Goal: Task Accomplishment & Management: Use online tool/utility

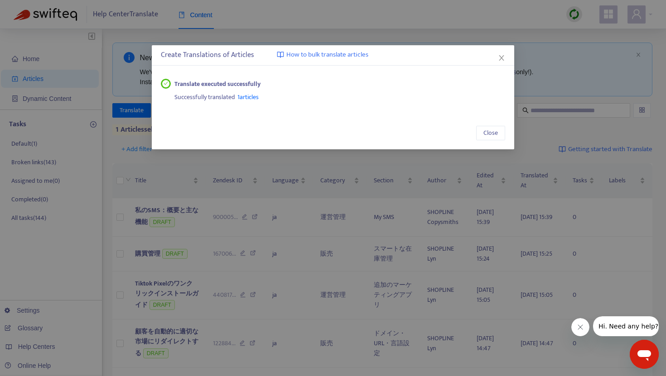
click at [506, 58] on div "Create Translations of Articles How to bulk translate articles" at bounding box center [333, 55] width 362 height 20
click at [499, 56] on icon "close" at bounding box center [501, 57] width 7 height 7
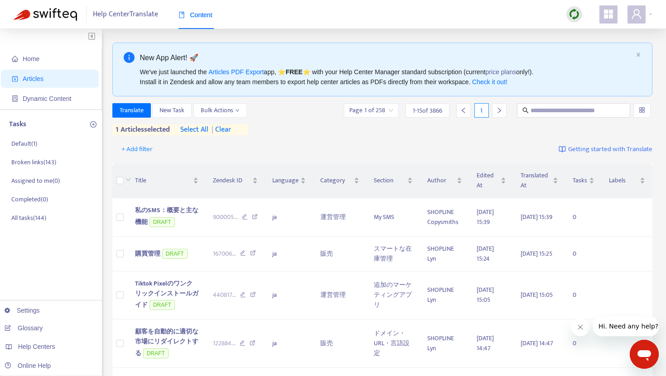
click at [231, 130] on span "| clear" at bounding box center [219, 130] width 23 height 11
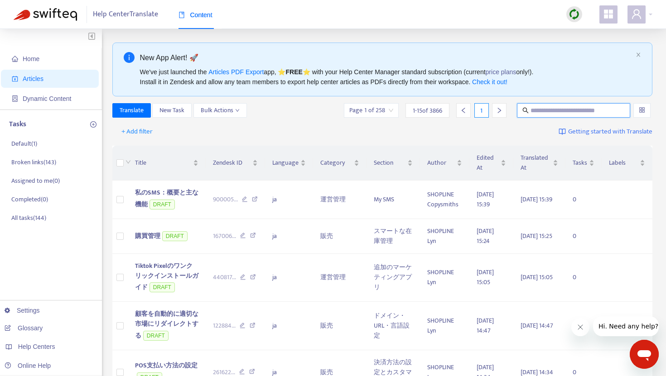
click at [569, 112] on input "text" at bounding box center [573, 111] width 87 height 10
paste input "**********"
type input "**********"
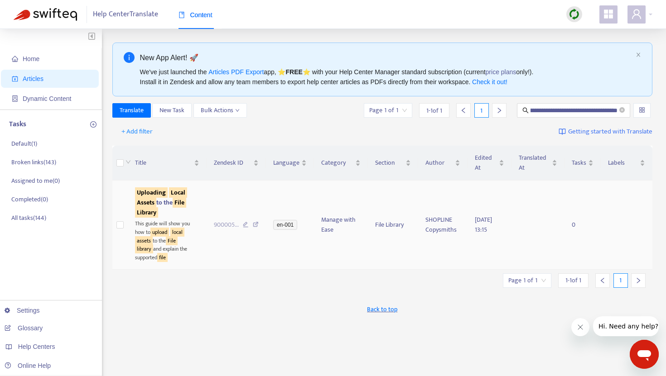
scroll to position [0, 0]
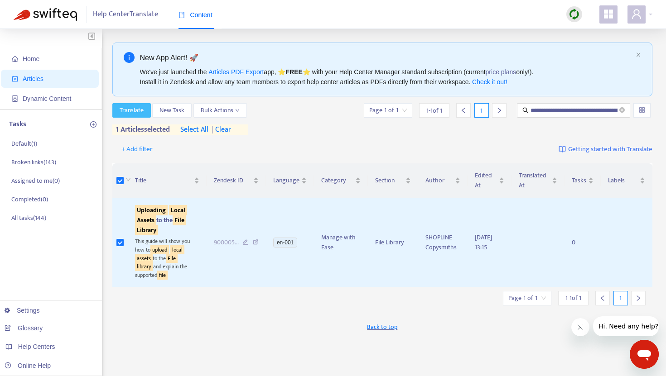
click at [143, 112] on span "Translate" at bounding box center [132, 111] width 24 height 10
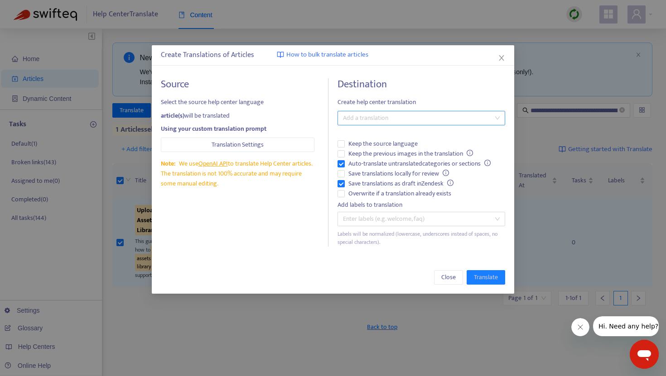
click at [369, 124] on div "Add a translation" at bounding box center [421, 118] width 168 height 14
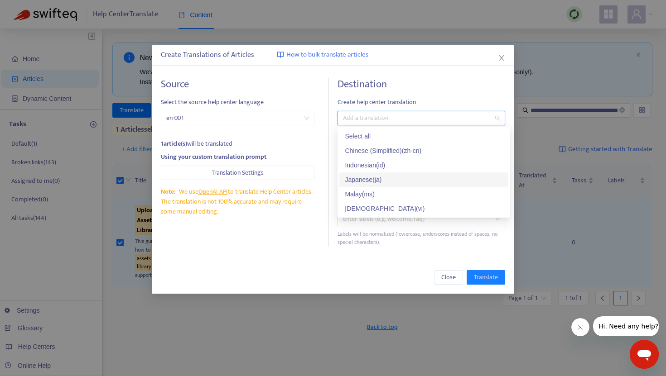
click at [369, 177] on div "Japanese ( ja )" at bounding box center [424, 180] width 158 height 10
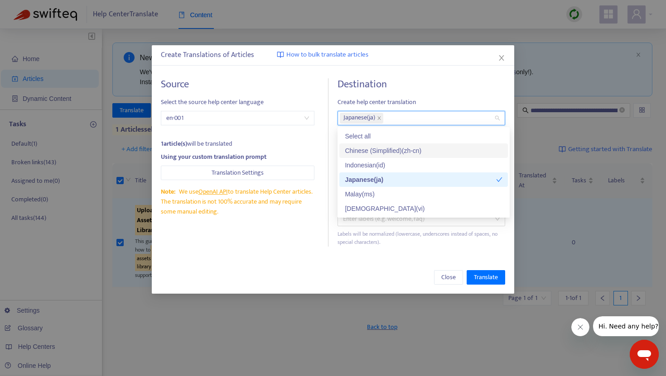
click at [403, 96] on div "Destination Create help center translation Japanese ( ja ) Keep the source lang…" at bounding box center [421, 162] width 168 height 169
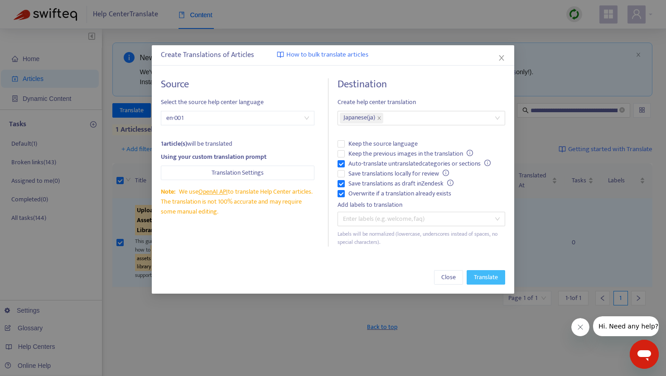
click at [487, 279] on span "Translate" at bounding box center [486, 278] width 24 height 10
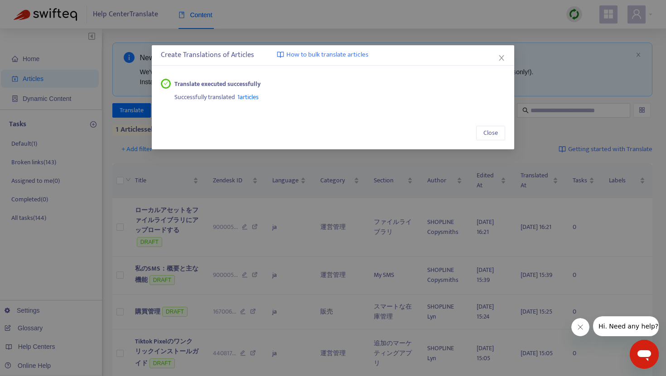
click at [255, 97] on span "1 articles" at bounding box center [247, 97] width 21 height 10
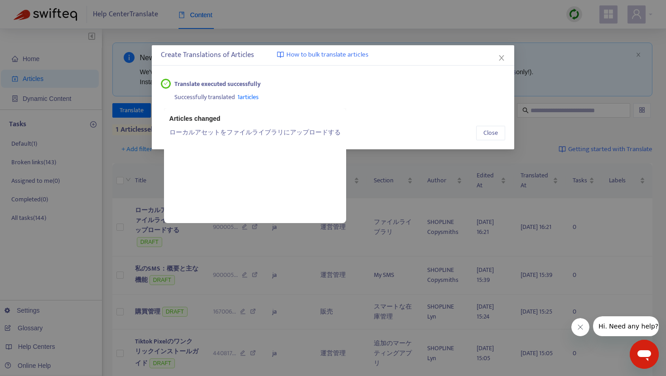
click at [246, 130] on link "ローカルアセットをファイルライブラリにアップロードする" at bounding box center [254, 132] width 171 height 10
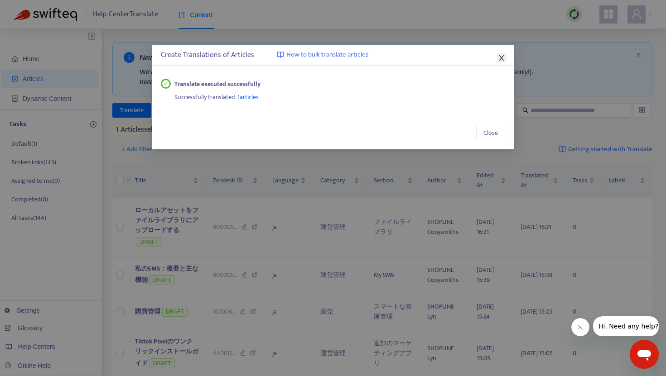
click at [499, 55] on icon "close" at bounding box center [501, 57] width 7 height 7
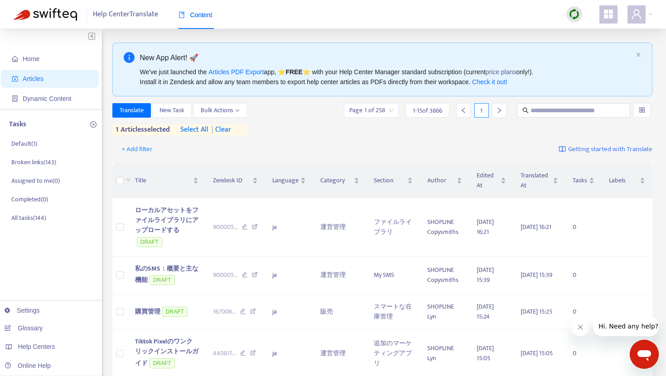
click at [231, 130] on span "| clear" at bounding box center [219, 130] width 23 height 11
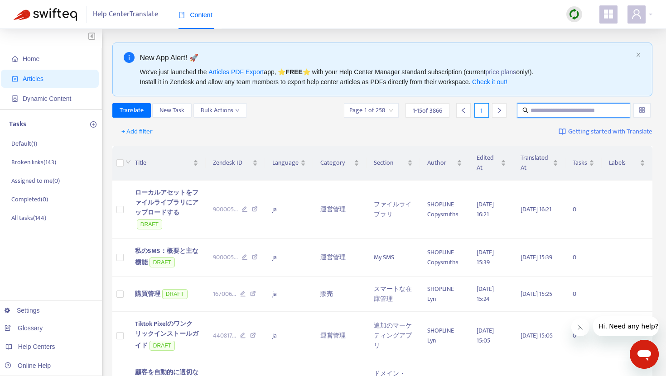
click at [546, 110] on input "text" at bounding box center [573, 111] width 87 height 10
paste input "**********"
type input "**********"
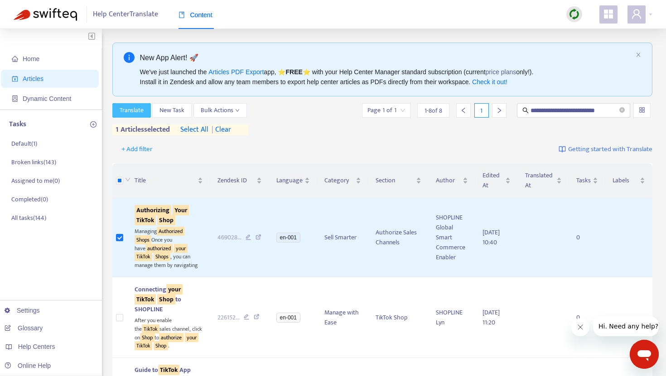
click at [140, 111] on span "Translate" at bounding box center [132, 111] width 24 height 10
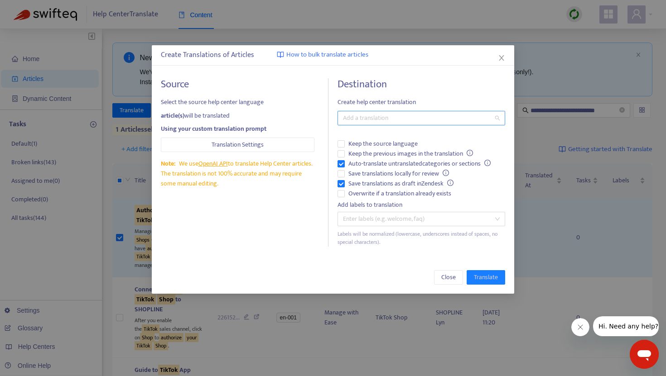
click at [388, 124] on div "Add a translation" at bounding box center [421, 118] width 168 height 14
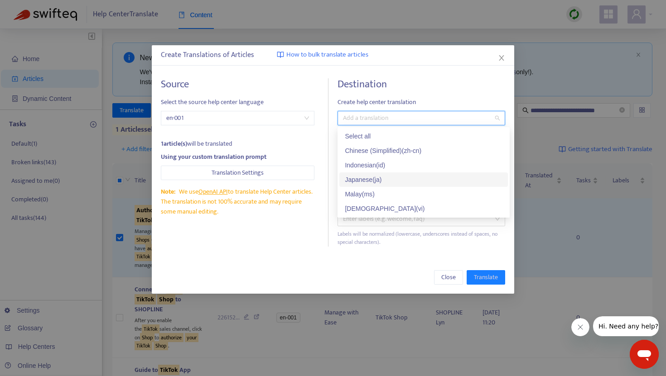
click at [375, 178] on div "Japanese ( ja )" at bounding box center [424, 180] width 158 height 10
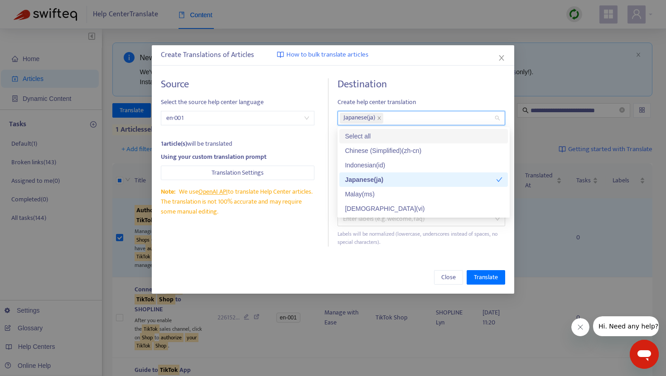
click at [401, 95] on div "Destination Create help center translation Japanese ( ja ) Keep the source lang…" at bounding box center [421, 162] width 168 height 169
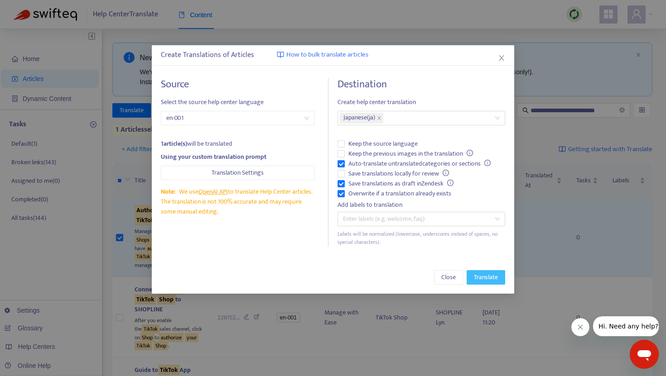
click at [482, 280] on span "Translate" at bounding box center [486, 278] width 24 height 10
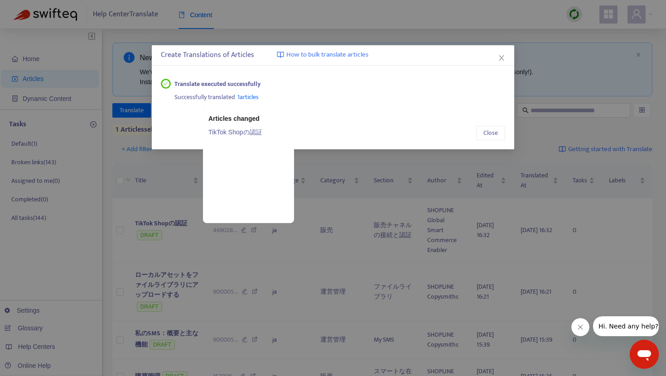
click at [256, 100] on span "1 articles" at bounding box center [247, 97] width 21 height 10
click at [245, 133] on link "TikTok Shopの認証" at bounding box center [248, 132] width 80 height 10
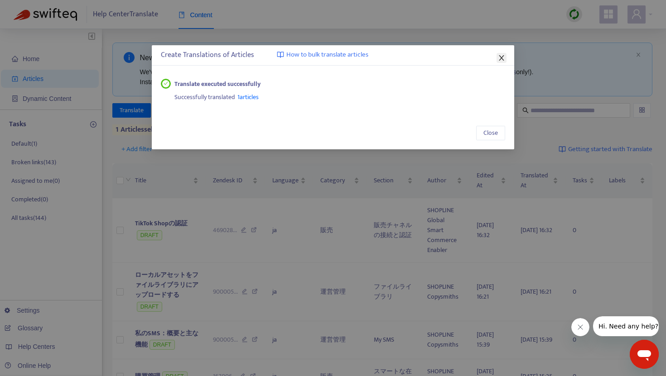
click at [505, 56] on icon "close" at bounding box center [501, 57] width 7 height 7
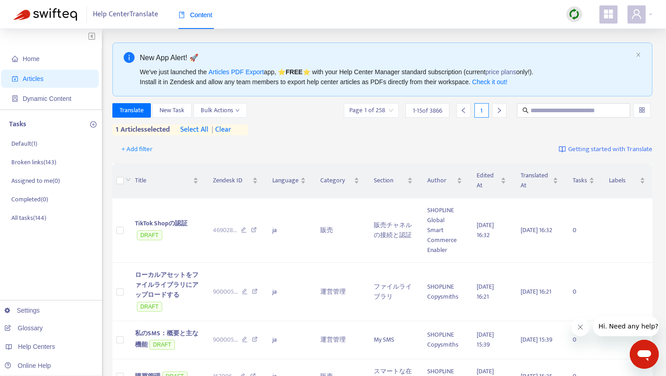
click at [231, 127] on span "| clear" at bounding box center [219, 130] width 23 height 11
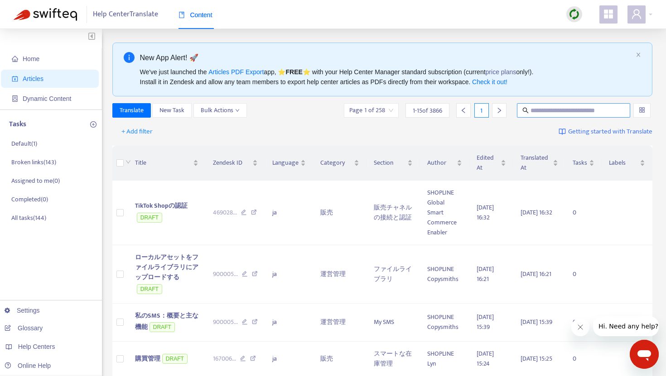
click at [546, 110] on input "text" at bounding box center [573, 111] width 87 height 10
paste input "**********"
type input "**********"
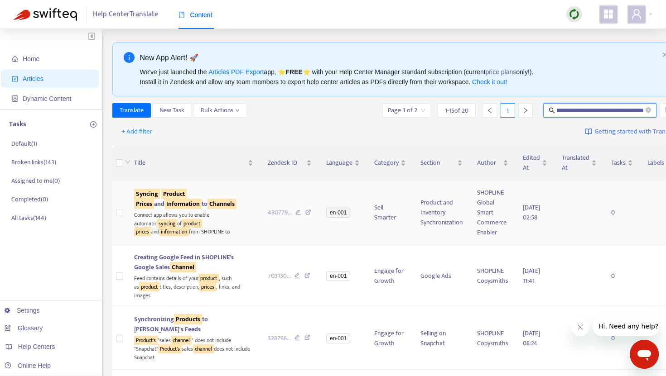
scroll to position [0, 0]
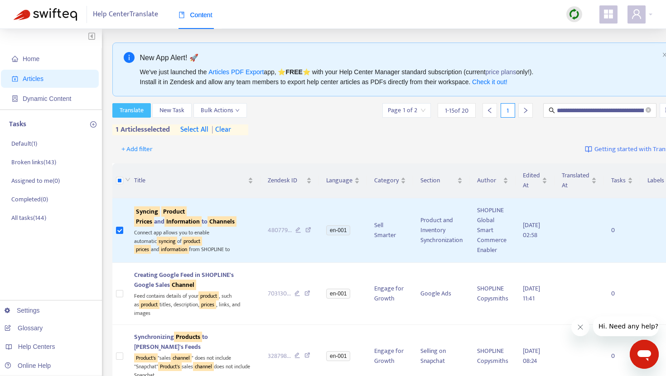
click at [143, 117] on button "Translate" at bounding box center [131, 110] width 39 height 14
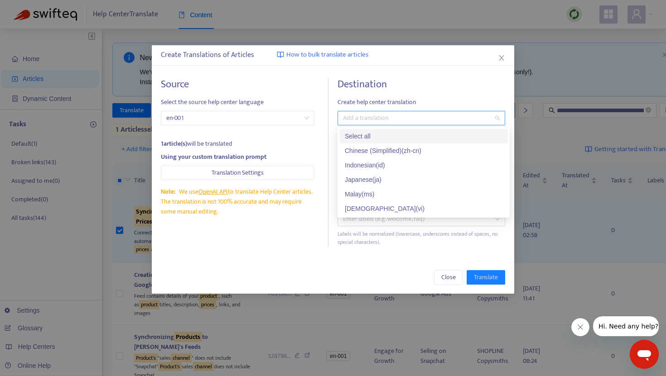
click at [373, 124] on div "Add a translation" at bounding box center [421, 118] width 168 height 14
click at [362, 175] on div "Japanese ( ja )" at bounding box center [424, 180] width 158 height 10
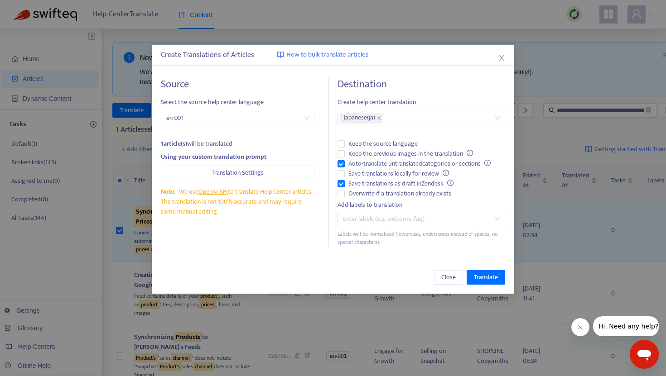
click at [406, 89] on h4 "Destination" at bounding box center [421, 84] width 168 height 12
click at [484, 280] on span "Translate" at bounding box center [486, 278] width 24 height 10
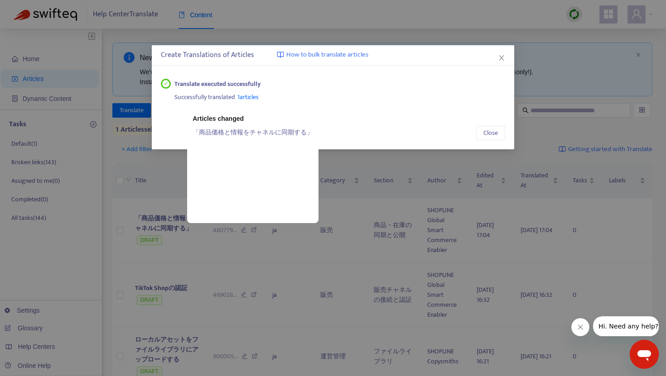
click at [246, 99] on span "1 articles" at bounding box center [247, 97] width 21 height 10
click at [245, 132] on link "「商品価格と情報をチャネルに同期する」" at bounding box center [253, 132] width 120 height 10
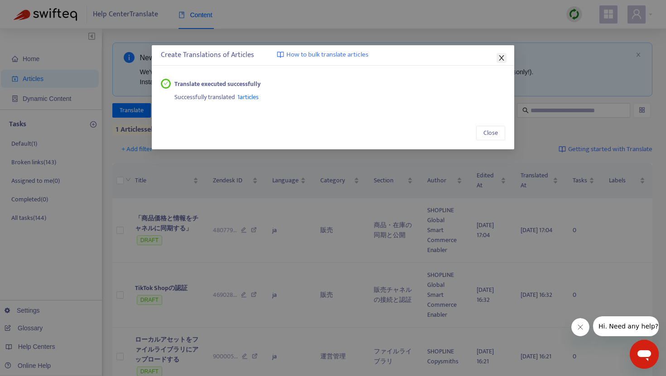
click at [501, 57] on icon "close" at bounding box center [501, 57] width 7 height 7
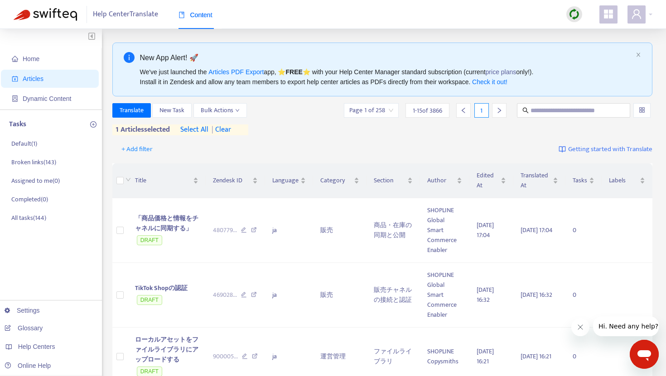
click at [227, 132] on span "| clear" at bounding box center [219, 130] width 23 height 11
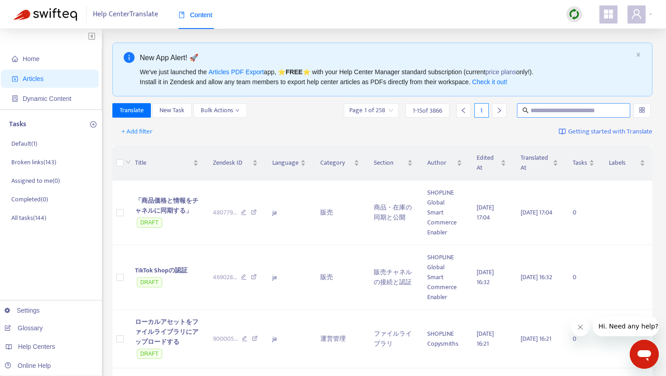
click at [531, 117] on span at bounding box center [573, 110] width 113 height 14
click at [533, 112] on input "text" at bounding box center [573, 111] width 87 height 10
paste input "**********"
type input "**********"
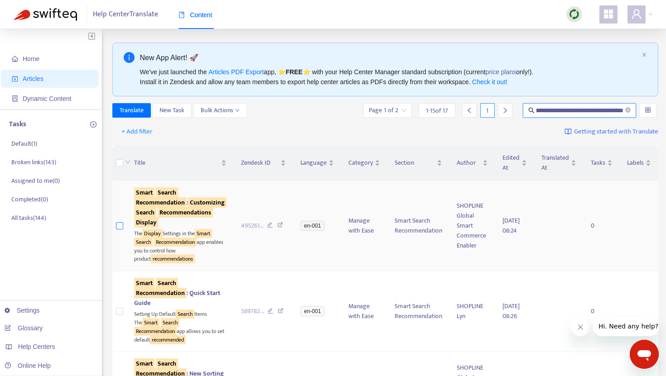
scroll to position [0, 0]
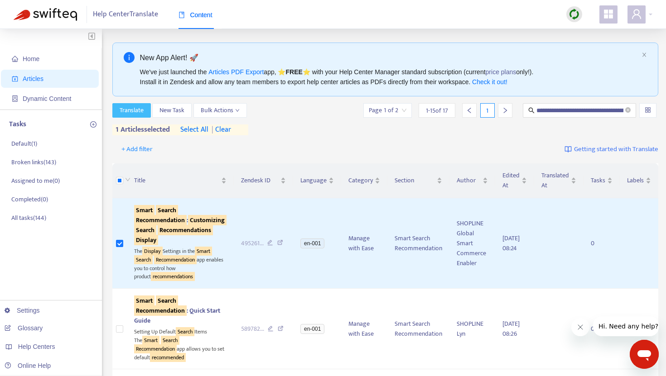
click at [130, 111] on span "Translate" at bounding box center [132, 111] width 24 height 10
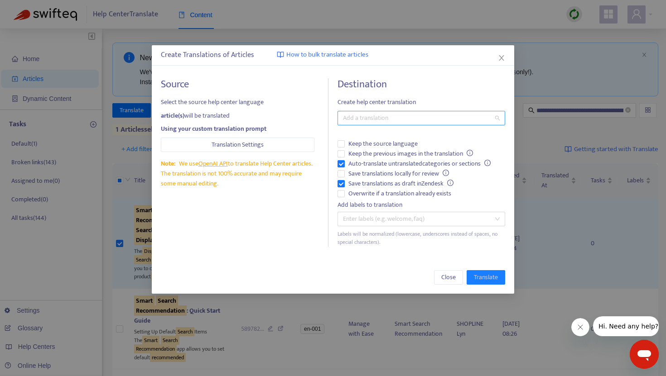
click at [362, 119] on div at bounding box center [417, 118] width 154 height 11
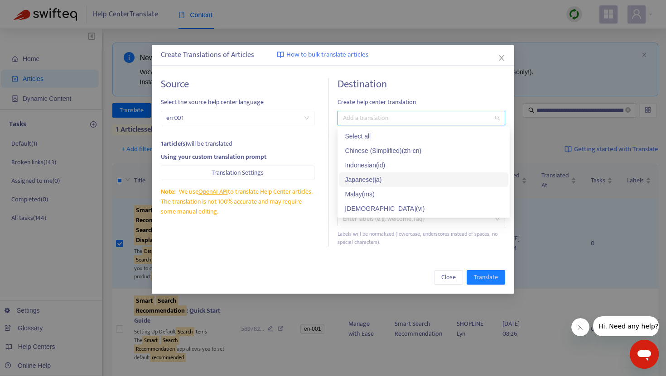
click at [366, 179] on div "Japanese ( ja )" at bounding box center [424, 180] width 158 height 10
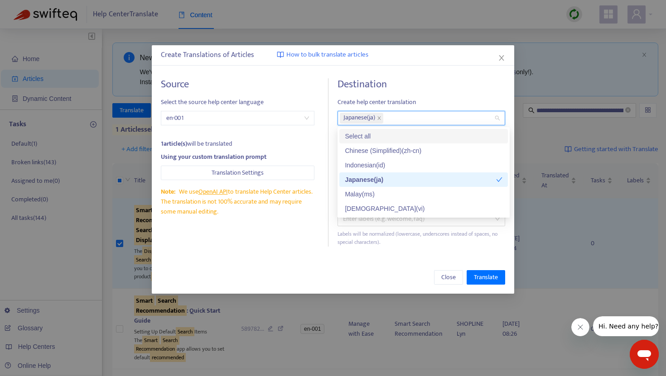
click at [404, 76] on div "Source Select the source help center language en-001 1 article(s) will be trans…" at bounding box center [333, 162] width 362 height 187
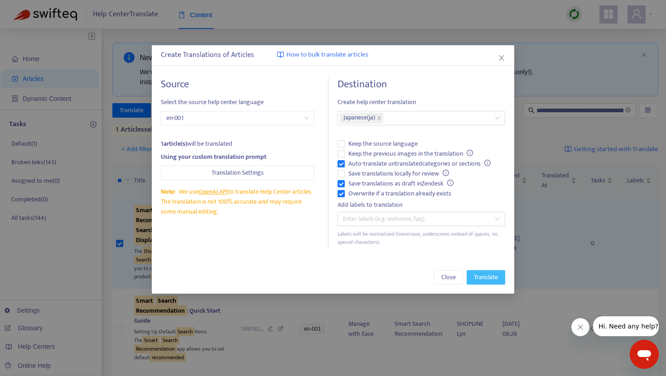
click at [492, 280] on span "Translate" at bounding box center [486, 278] width 24 height 10
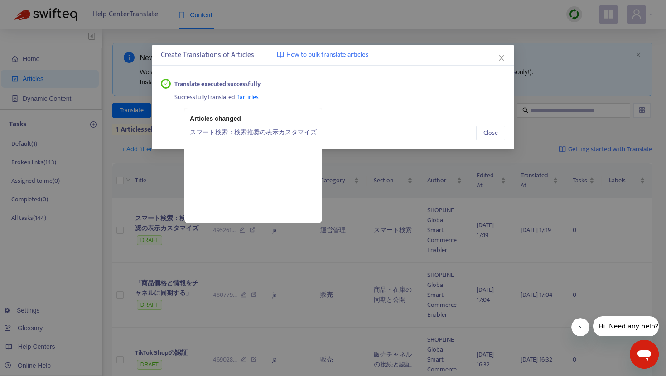
click at [253, 96] on span "1 articles" at bounding box center [247, 97] width 21 height 10
click at [239, 133] on link "スマート検索：検索推奨の表示カスタマイズ" at bounding box center [253, 132] width 127 height 10
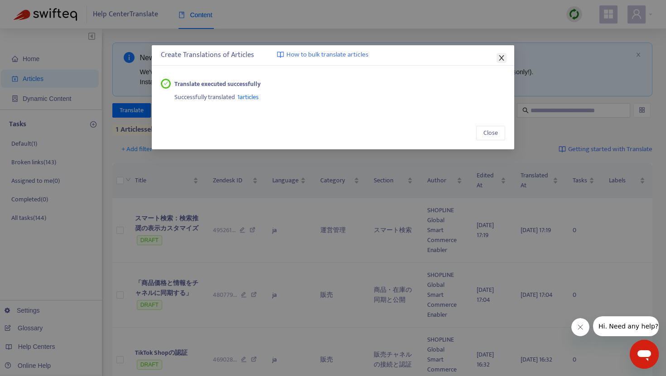
click at [497, 53] on button "Close" at bounding box center [501, 58] width 10 height 10
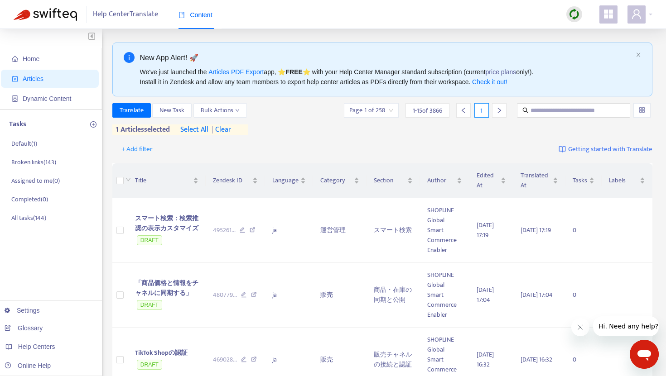
click at [231, 130] on span "| clear" at bounding box center [219, 130] width 23 height 11
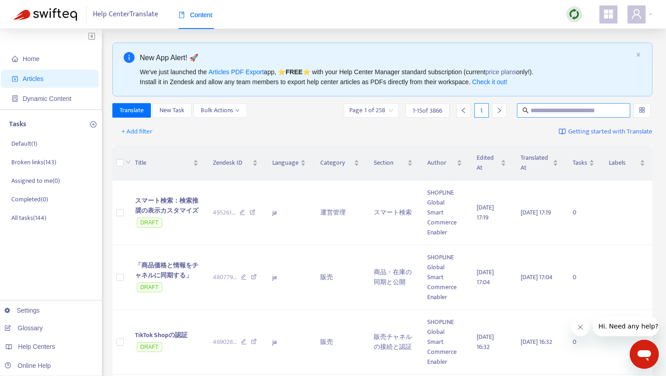
click at [538, 114] on input "text" at bounding box center [573, 111] width 87 height 10
paste input "**********"
type input "**********"
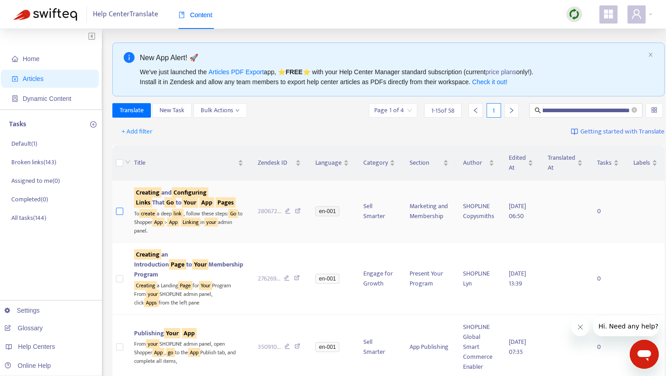
scroll to position [0, 0]
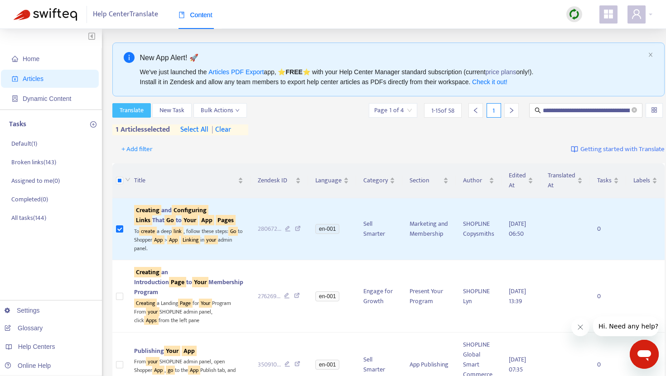
click at [129, 112] on span "Translate" at bounding box center [132, 111] width 24 height 10
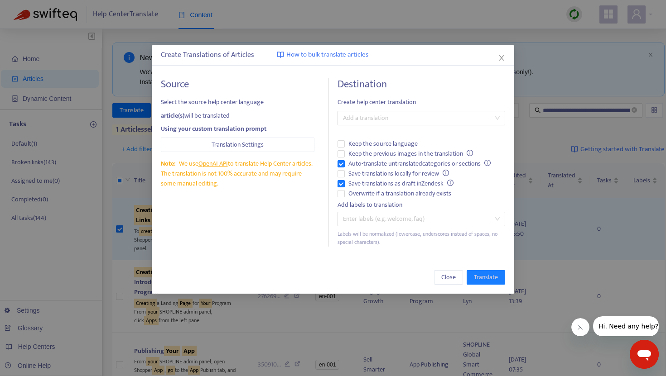
click at [371, 129] on div "Destination Create help center translation Add a translation Keep the source la…" at bounding box center [421, 162] width 168 height 169
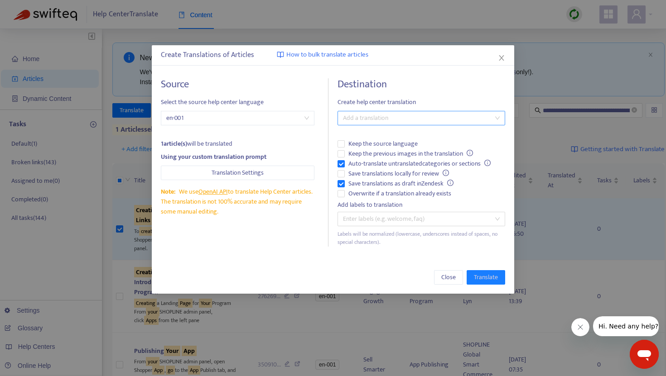
click at [375, 116] on div at bounding box center [417, 118] width 154 height 11
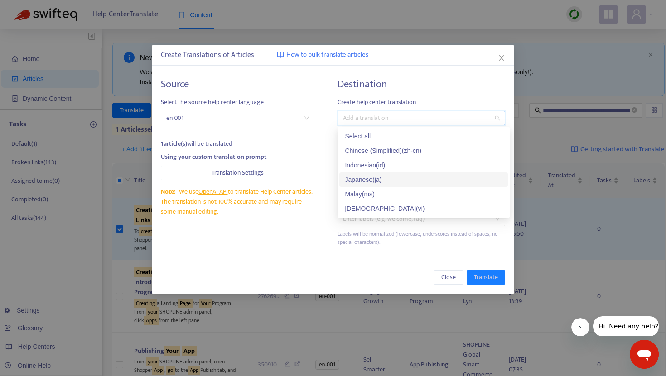
click at [372, 177] on div "Japanese ( ja )" at bounding box center [424, 180] width 158 height 10
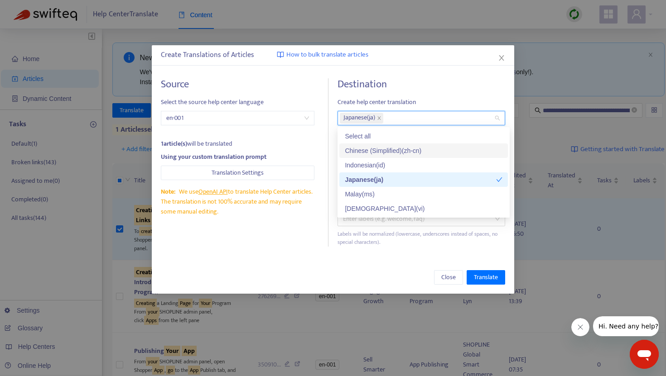
click at [415, 89] on h4 "Destination" at bounding box center [421, 84] width 168 height 12
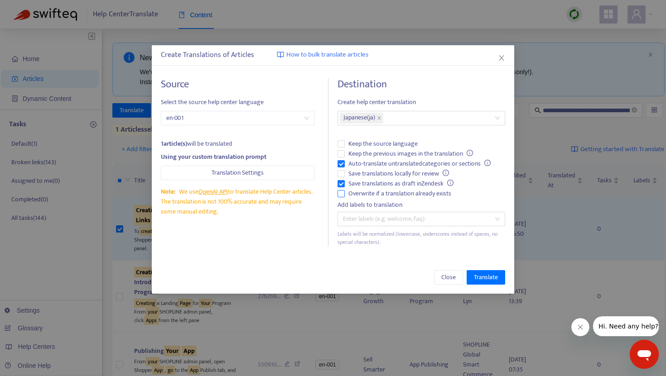
click at [347, 189] on span "Overwrite if a translation already exists" at bounding box center [400, 194] width 110 height 10
click at [489, 279] on span "Translate" at bounding box center [486, 278] width 24 height 10
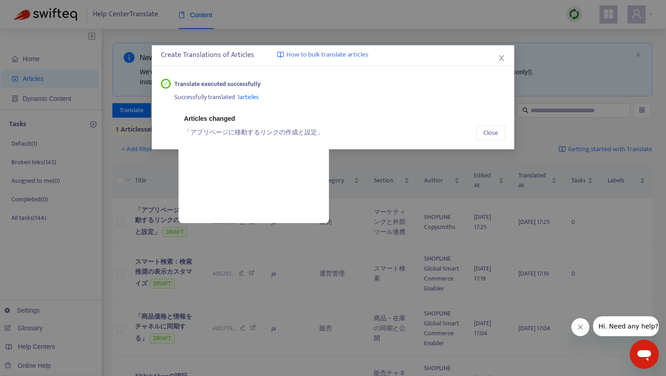
click at [251, 99] on span "1 articles" at bounding box center [247, 97] width 21 height 10
click at [247, 135] on link "「アプリページに移動するリンクの作成と設定」" at bounding box center [254, 132] width 140 height 10
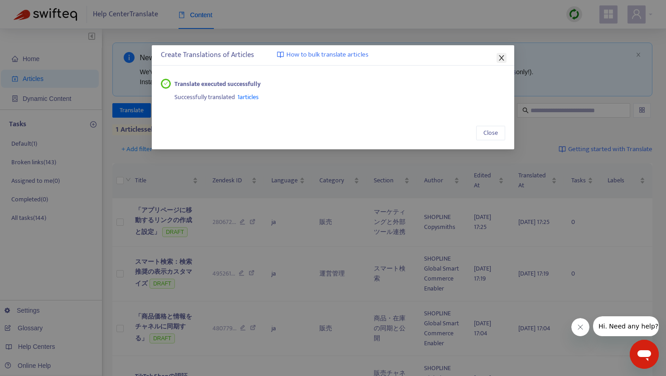
click at [502, 57] on icon "close" at bounding box center [501, 57] width 5 height 5
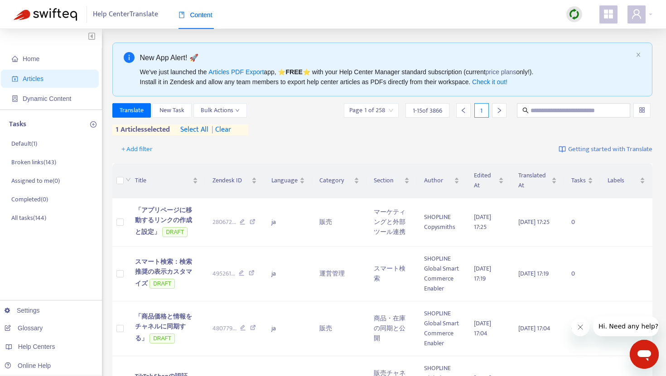
click at [221, 128] on span "| clear" at bounding box center [219, 130] width 23 height 11
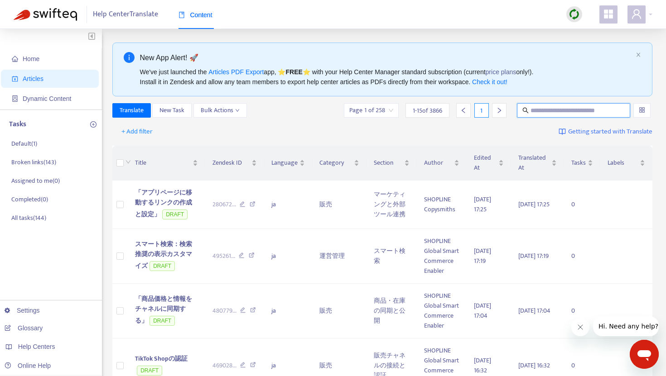
click at [544, 109] on input "text" at bounding box center [573, 111] width 87 height 10
paste input "**********"
type input "**********"
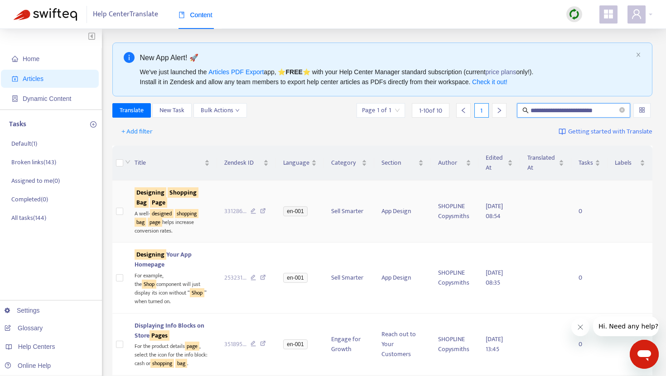
scroll to position [0, 0]
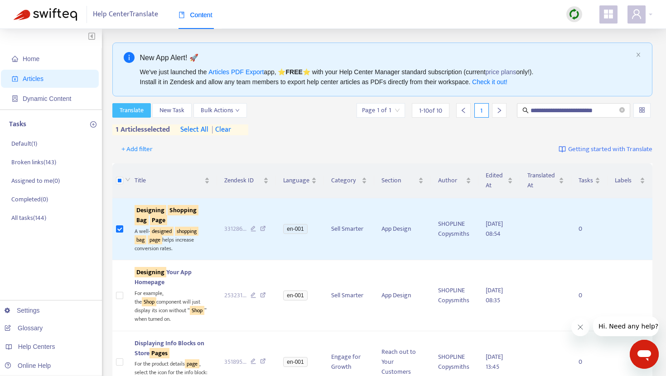
click at [126, 109] on span "Translate" at bounding box center [132, 111] width 24 height 10
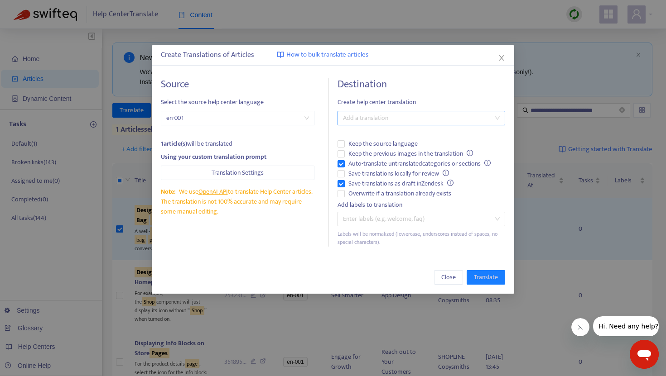
click at [365, 120] on div at bounding box center [417, 118] width 154 height 11
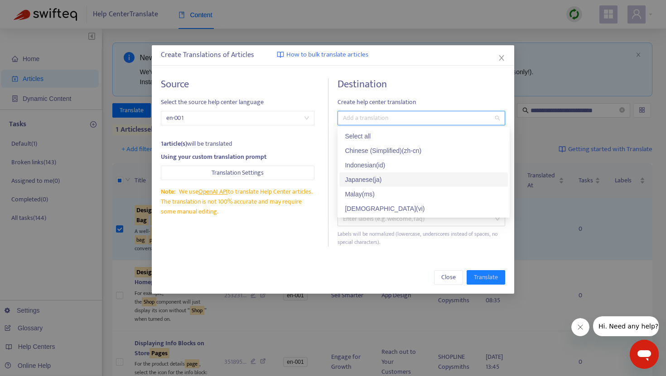
click at [370, 175] on div "Japanese ( ja )" at bounding box center [424, 180] width 158 height 10
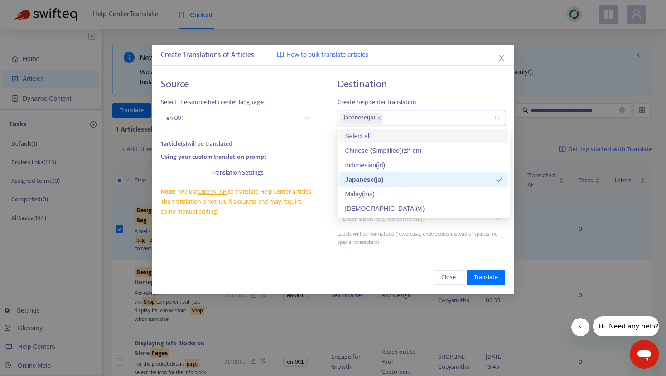
click at [419, 92] on div "Destination Create help center translation Japanese ( ja ) Keep the source lang…" at bounding box center [421, 162] width 168 height 169
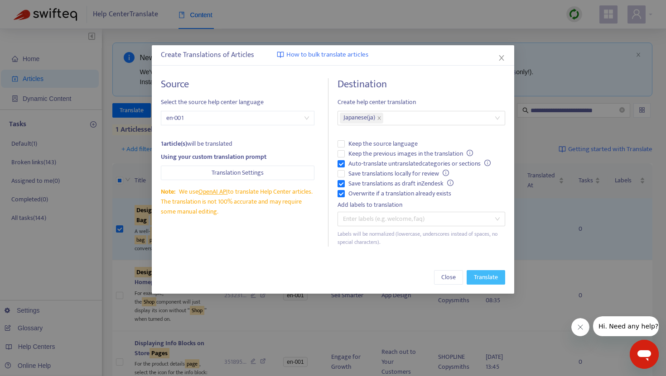
click at [480, 277] on span "Translate" at bounding box center [486, 278] width 24 height 10
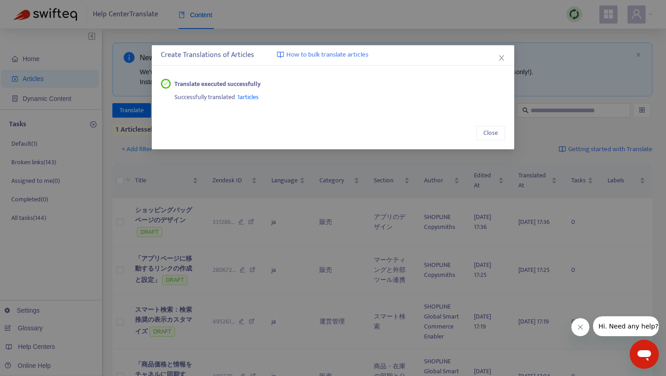
click at [255, 95] on span "1 articles" at bounding box center [247, 97] width 21 height 10
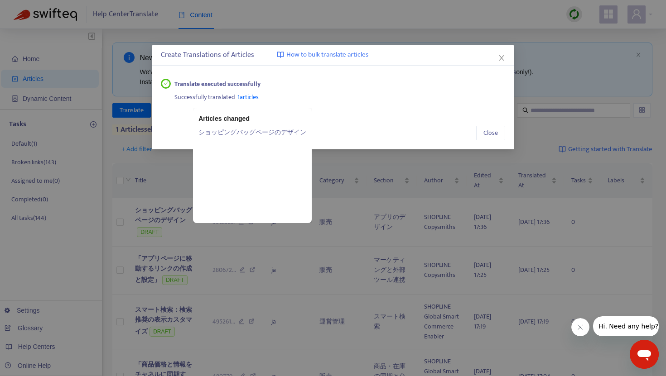
click at [247, 130] on link "ショッピングバッグページのデザイン" at bounding box center [252, 132] width 108 height 10
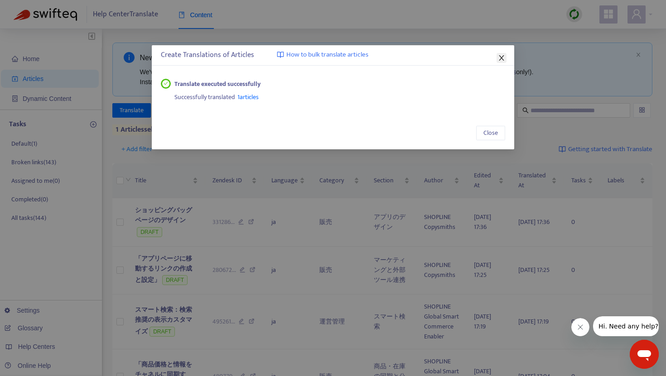
click at [503, 58] on icon "close" at bounding box center [501, 57] width 7 height 7
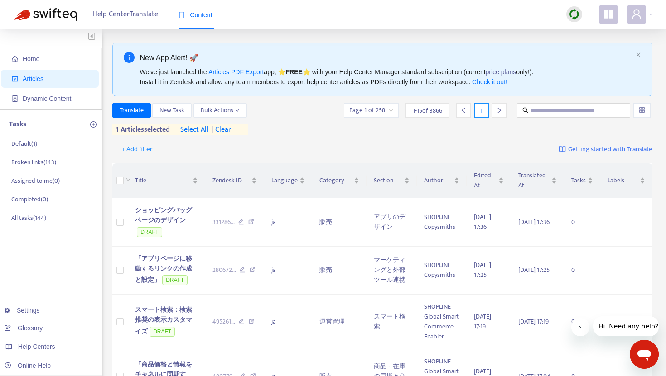
click at [227, 127] on span "| clear" at bounding box center [219, 130] width 23 height 11
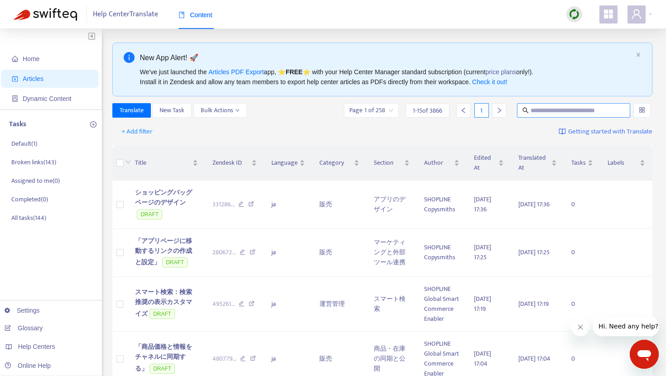
click at [581, 110] on input "text" at bounding box center [573, 111] width 87 height 10
paste input "**********"
type input "**********"
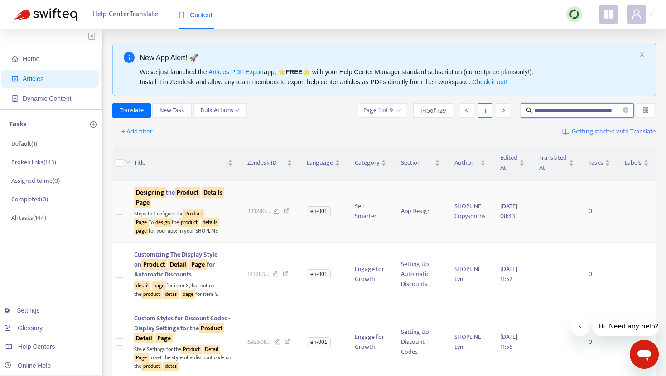
scroll to position [0, 0]
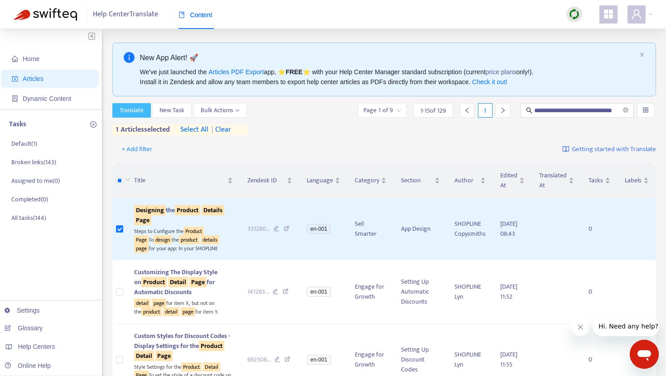
click at [140, 114] on span "Translate" at bounding box center [132, 111] width 24 height 10
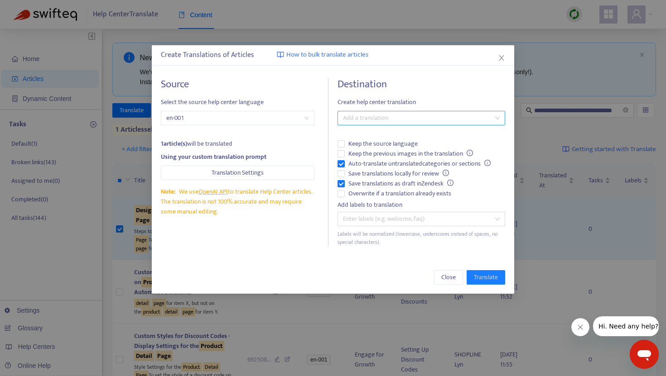
click at [357, 122] on div at bounding box center [417, 118] width 154 height 11
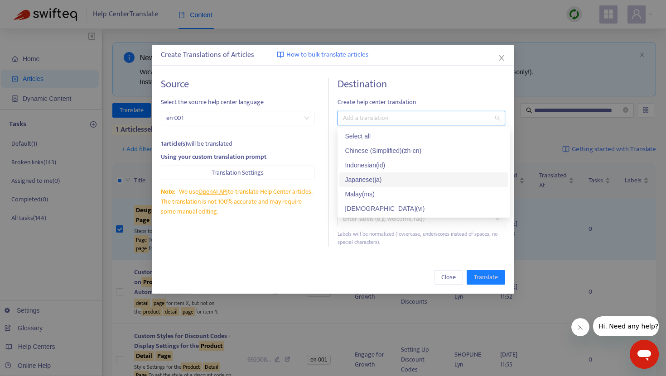
click at [369, 175] on div "Japanese ( ja )" at bounding box center [424, 180] width 158 height 10
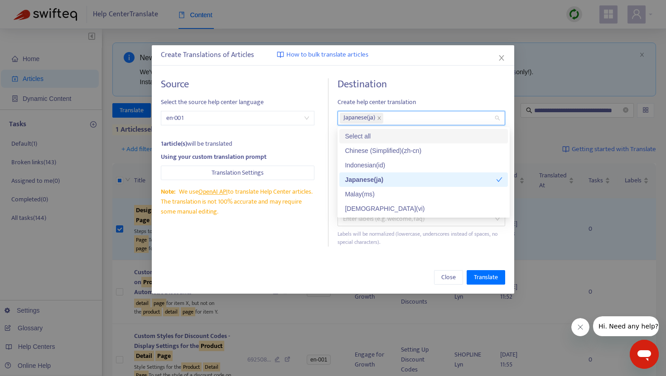
click at [402, 92] on div "Destination Create help center translation Japanese ( ja ) Keep the source lang…" at bounding box center [421, 162] width 168 height 169
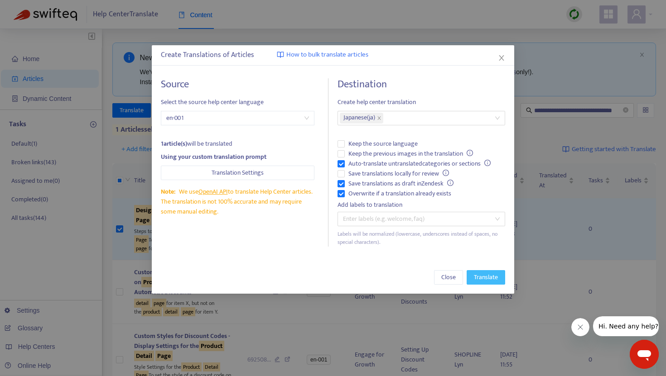
click at [475, 280] on span "Translate" at bounding box center [486, 278] width 24 height 10
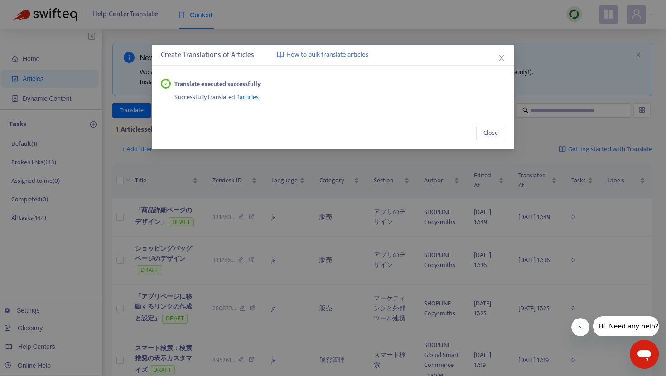
click at [255, 96] on span "1 articles" at bounding box center [247, 97] width 21 height 10
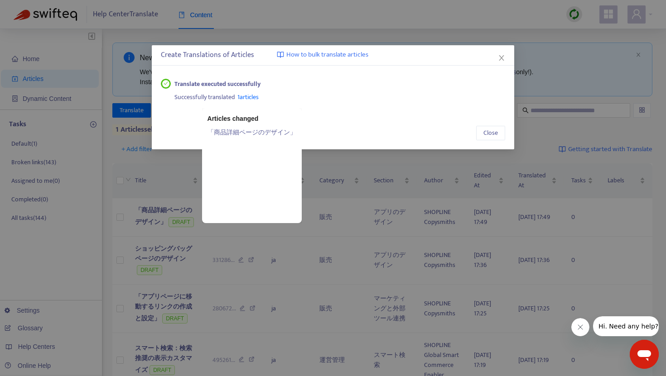
click at [235, 134] on link "「商品詳細ページのデザイン」" at bounding box center [251, 132] width 89 height 10
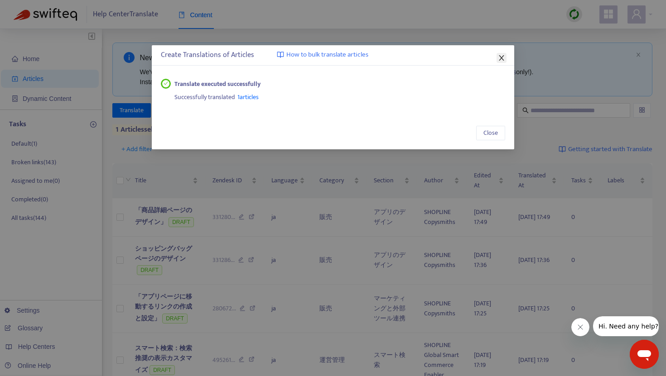
click at [503, 58] on icon "close" at bounding box center [501, 57] width 7 height 7
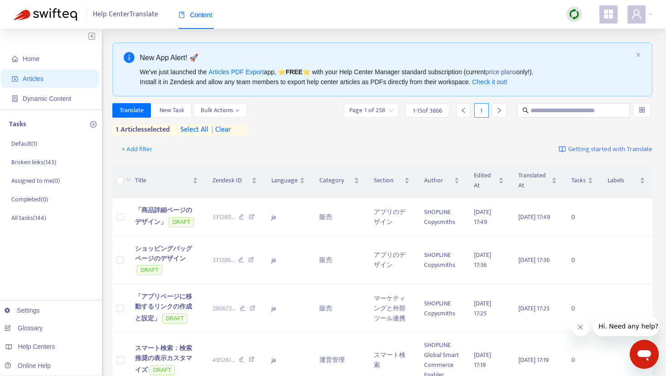
click at [231, 133] on span "| clear" at bounding box center [219, 130] width 23 height 11
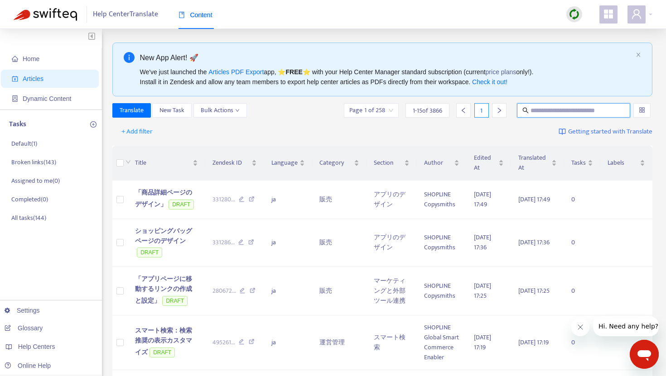
click at [549, 111] on input "text" at bounding box center [573, 111] width 87 height 10
paste input "**********"
type input "**********"
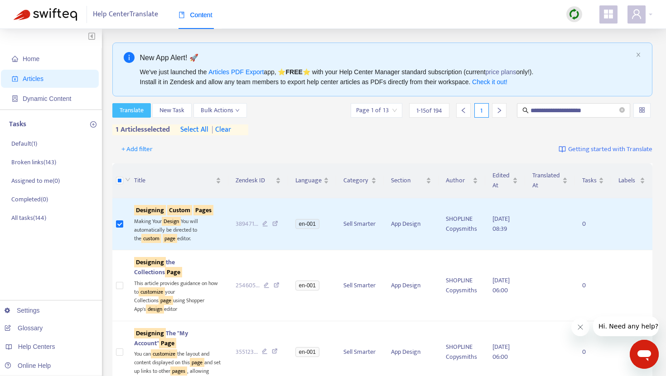
click at [142, 111] on span "Translate" at bounding box center [132, 111] width 24 height 10
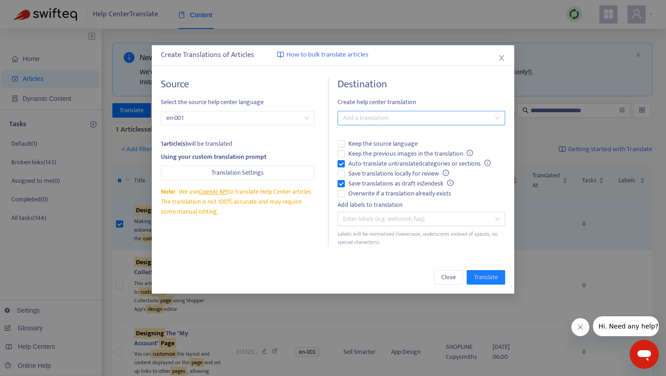
click at [377, 118] on div at bounding box center [417, 118] width 154 height 11
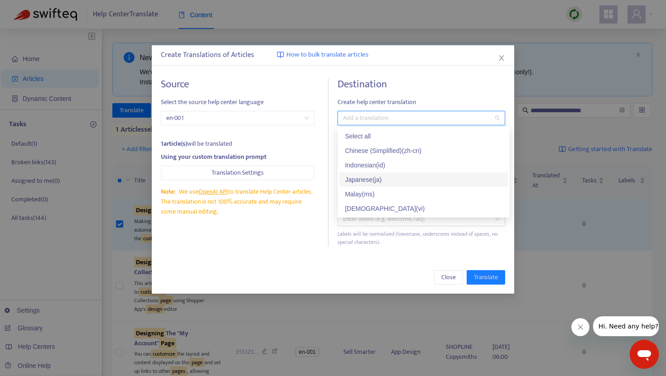
click at [371, 176] on div "Japanese ( ja )" at bounding box center [424, 180] width 158 height 10
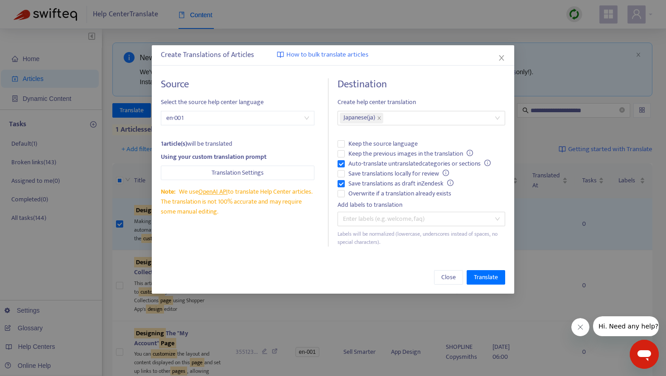
click at [401, 99] on span "Create help center translation" at bounding box center [421, 102] width 168 height 10
click at [346, 196] on span "Overwrite if a translation already exists" at bounding box center [400, 194] width 110 height 10
click at [493, 276] on span "Translate" at bounding box center [486, 278] width 24 height 10
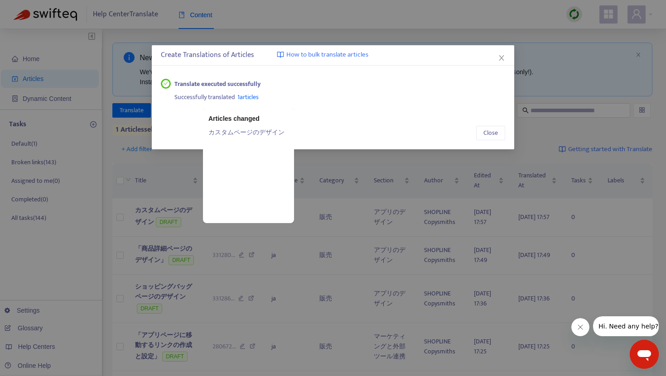
click at [253, 98] on span "1 articles" at bounding box center [247, 97] width 21 height 10
click at [247, 130] on link "カスタムページのデザイン" at bounding box center [248, 132] width 80 height 10
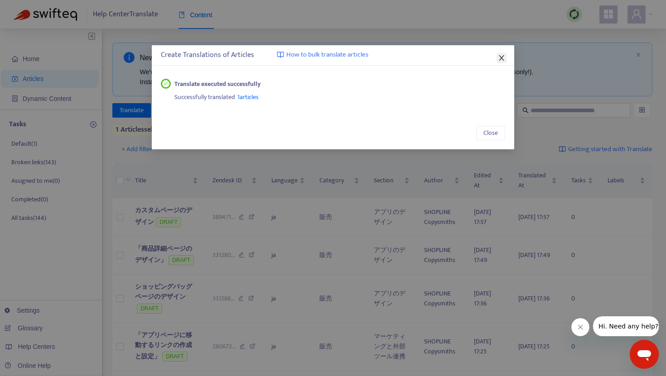
click at [504, 61] on icon "close" at bounding box center [501, 57] width 7 height 7
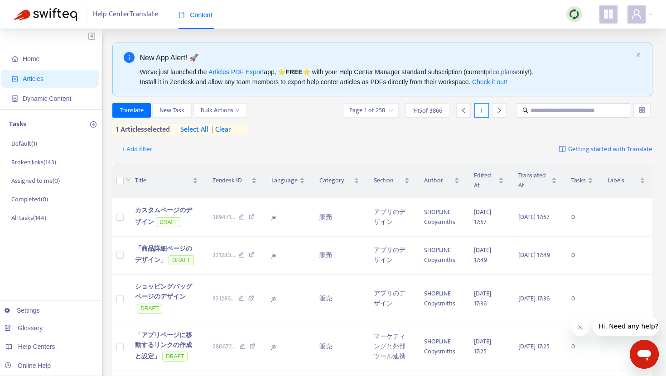
click at [230, 132] on span "| clear" at bounding box center [219, 130] width 23 height 11
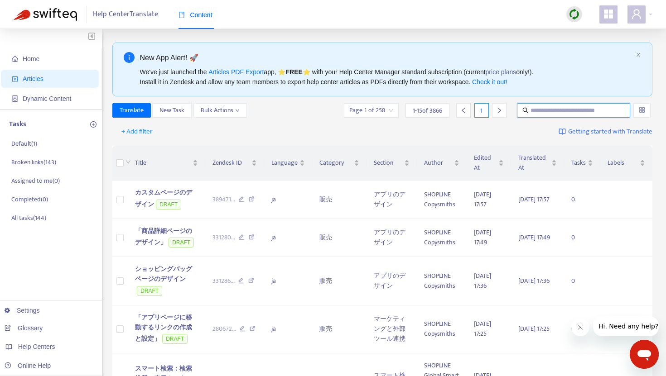
click at [552, 111] on input "text" at bounding box center [573, 111] width 87 height 10
paste input "**********"
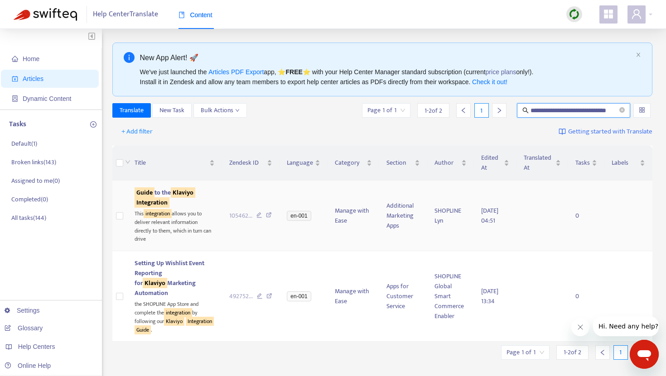
scroll to position [0, 8]
type input "**********"
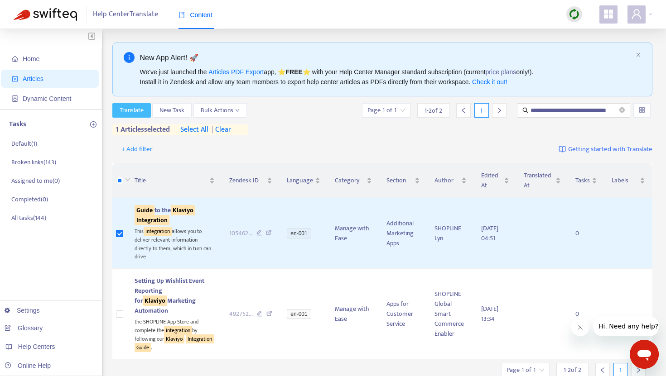
click at [138, 108] on span "Translate" at bounding box center [132, 111] width 24 height 10
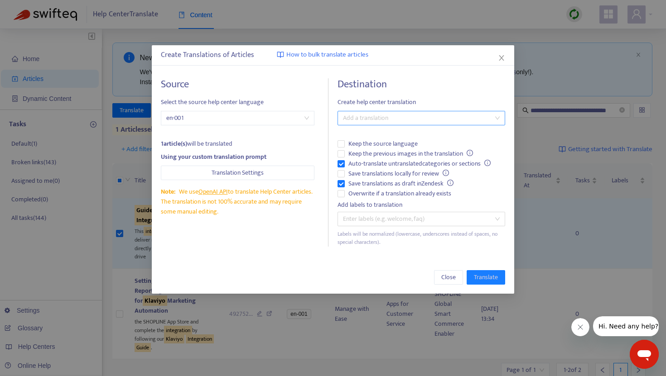
click at [400, 116] on div at bounding box center [417, 118] width 154 height 11
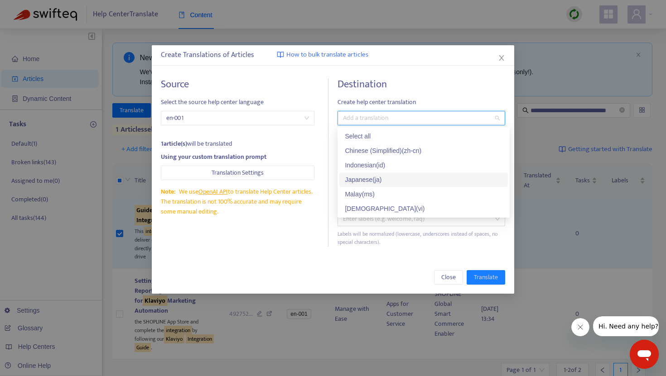
click at [378, 175] on div "Japanese ( ja )" at bounding box center [424, 180] width 158 height 10
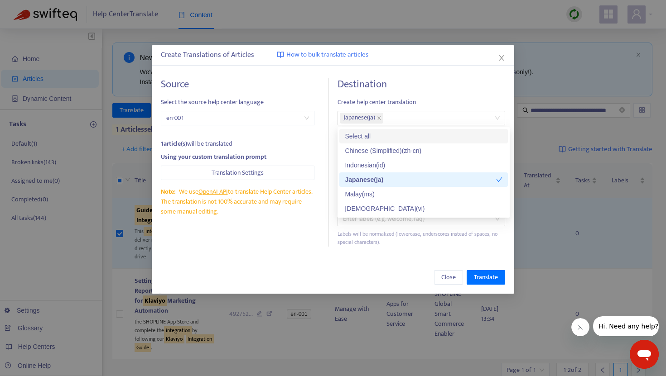
click at [396, 97] on span "Create help center translation" at bounding box center [421, 102] width 168 height 10
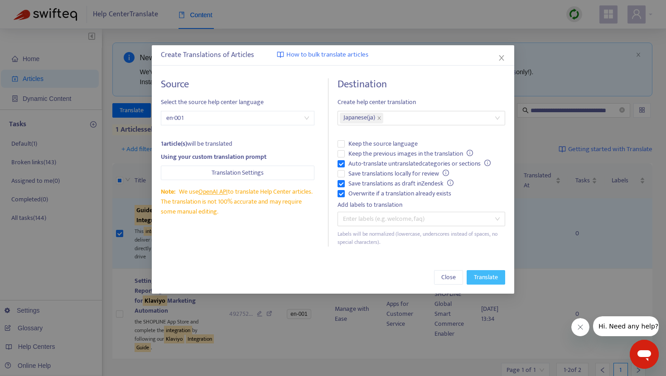
click at [489, 280] on span "Translate" at bounding box center [486, 278] width 24 height 10
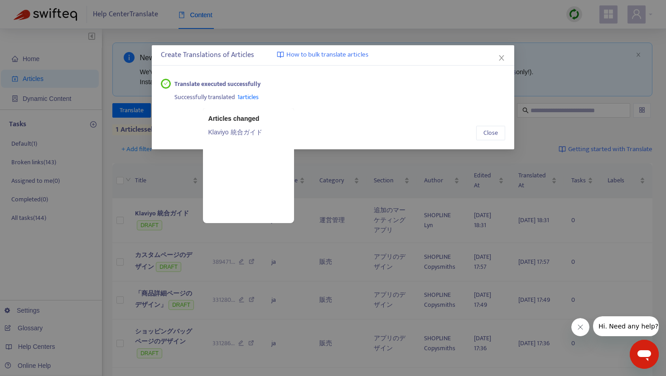
click at [245, 130] on link "Klaviyo 統合ガイド" at bounding box center [248, 132] width 80 height 10
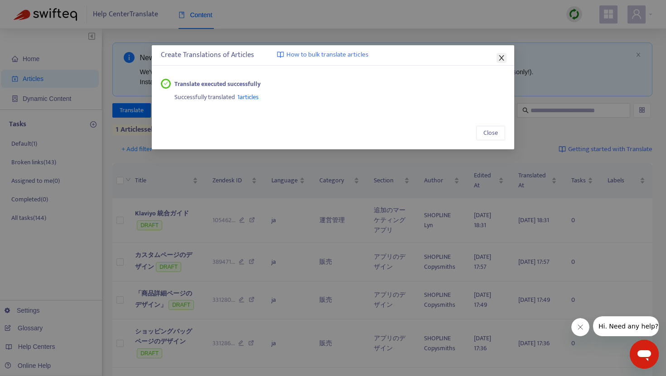
click at [502, 53] on button "Close" at bounding box center [501, 58] width 10 height 10
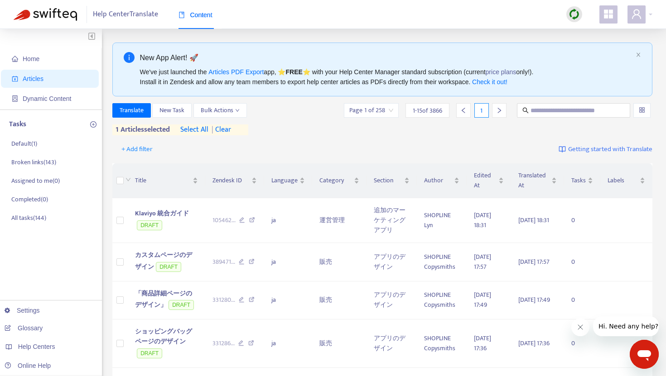
click at [227, 125] on span "| clear" at bounding box center [219, 130] width 23 height 11
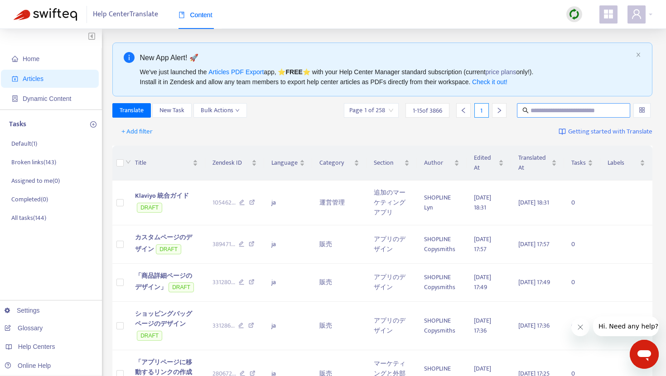
click at [564, 107] on input "text" at bounding box center [573, 111] width 87 height 10
paste input "**********"
type input "**********"
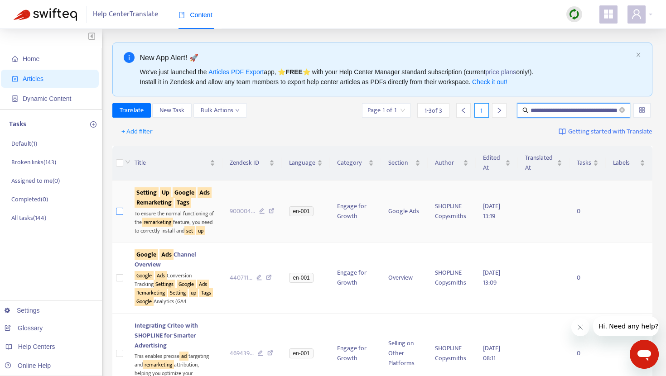
scroll to position [0, 0]
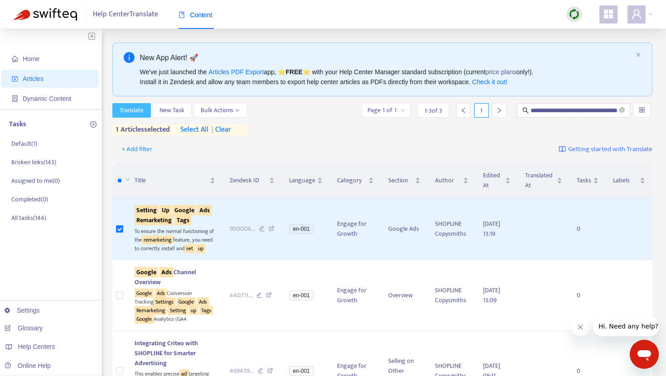
click at [130, 112] on span "Translate" at bounding box center [132, 111] width 24 height 10
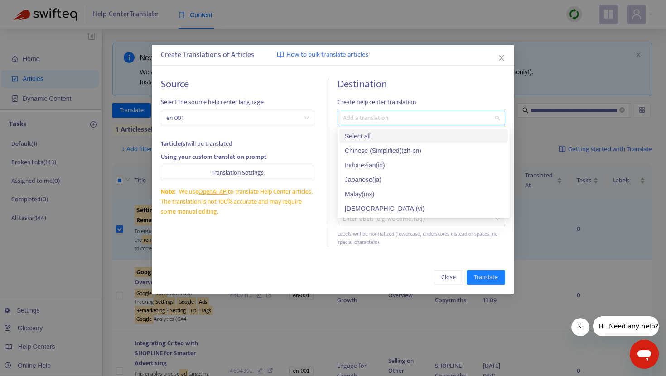
click at [377, 119] on div at bounding box center [417, 118] width 154 height 11
click at [360, 169] on div "Indonesian ( id )" at bounding box center [424, 165] width 158 height 10
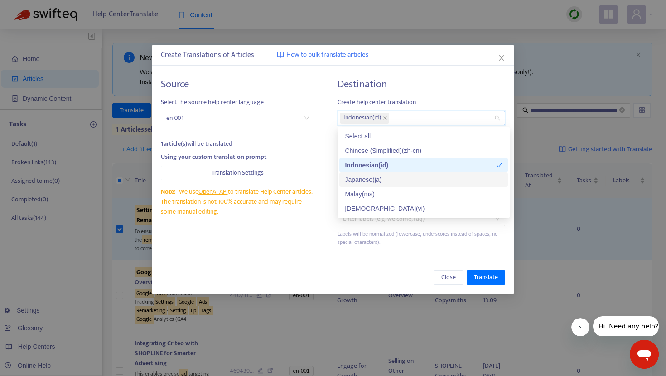
click at [359, 180] on div "Japanese ( ja )" at bounding box center [424, 180] width 158 height 10
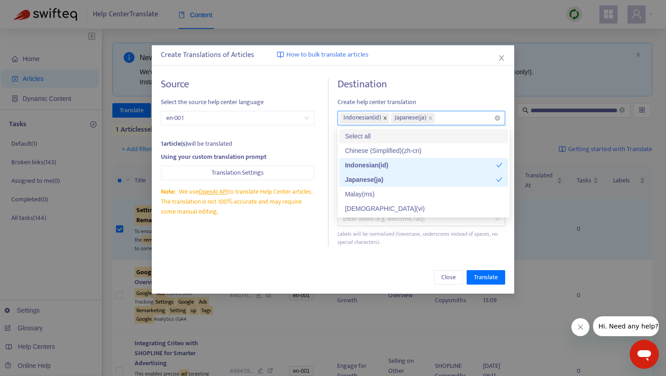
click at [386, 119] on icon "close" at bounding box center [385, 117] width 3 height 3
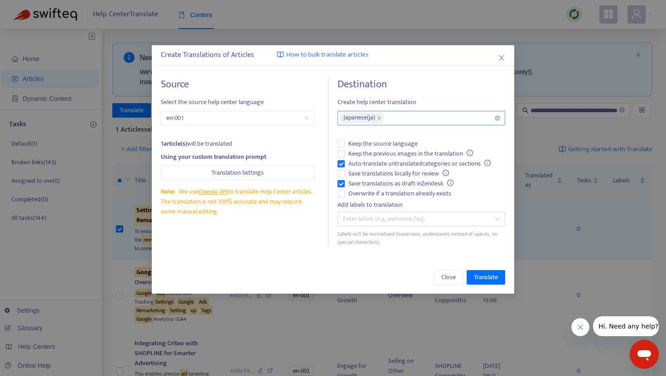
click at [417, 83] on h4 "Destination" at bounding box center [421, 84] width 168 height 12
click at [343, 198] on label "Overwrite if a translation already exists" at bounding box center [421, 194] width 168 height 10
click at [485, 275] on span "Translate" at bounding box center [486, 278] width 24 height 10
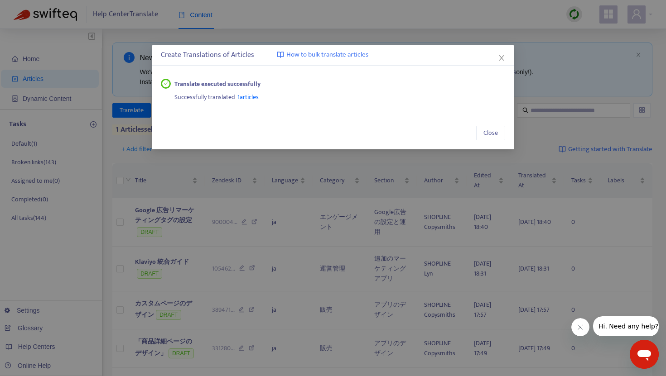
click at [251, 97] on span "1 articles" at bounding box center [247, 97] width 21 height 10
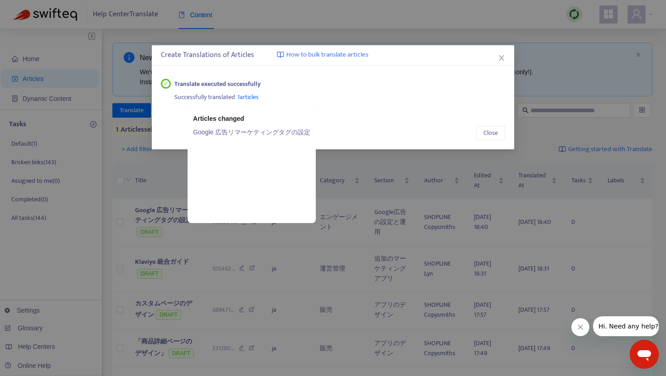
click at [261, 132] on link "Google 広告リマーケティングタグの設定" at bounding box center [251, 132] width 117 height 10
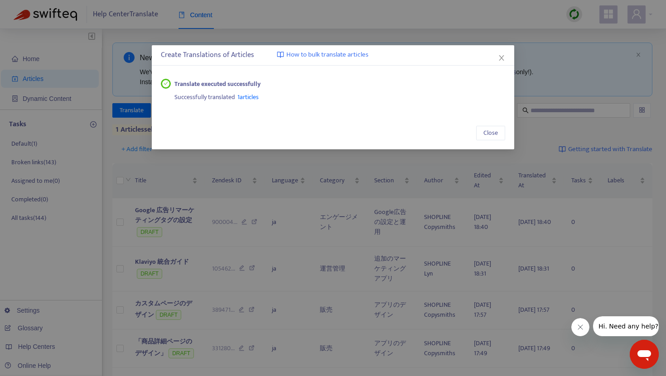
click at [497, 52] on div "Create Translations of Articles How to bulk translate articles" at bounding box center [333, 55] width 344 height 11
click at [501, 57] on icon "close" at bounding box center [501, 57] width 7 height 7
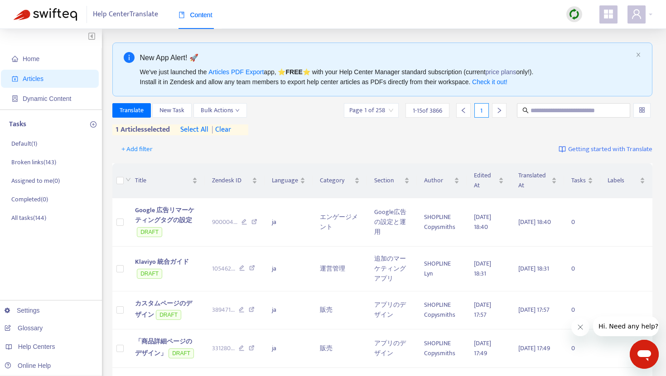
click at [225, 128] on span "| clear" at bounding box center [219, 130] width 23 height 11
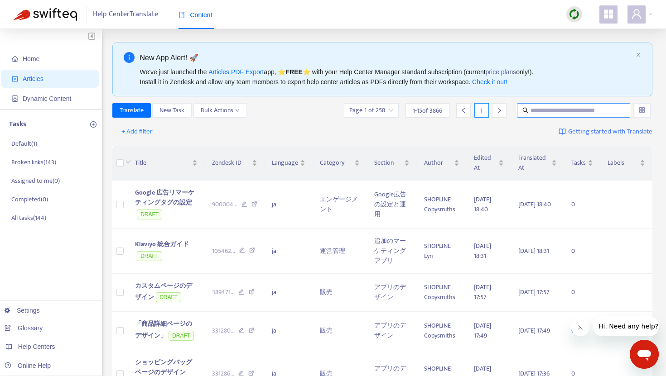
click at [536, 109] on input "text" at bounding box center [573, 111] width 87 height 10
paste input "**********"
type input "**********"
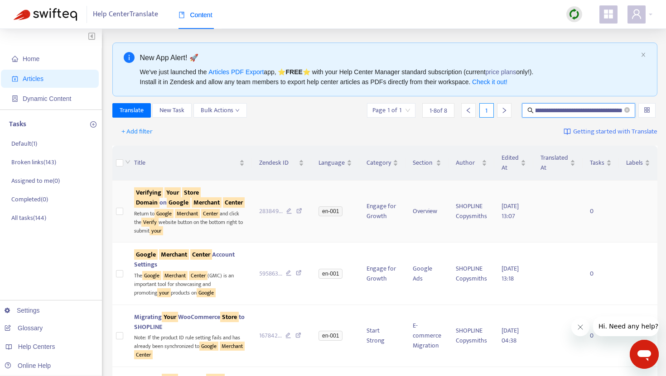
scroll to position [0, 0]
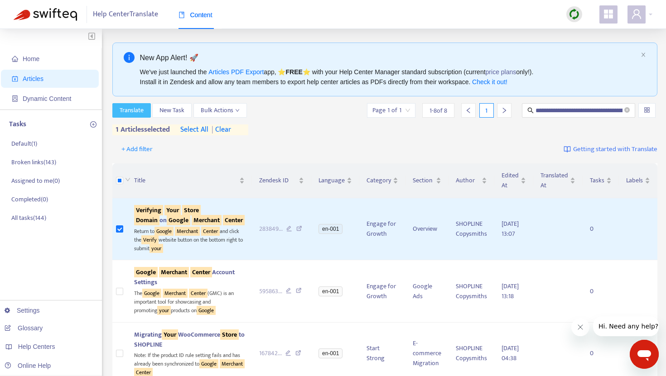
click at [139, 111] on span "Translate" at bounding box center [132, 111] width 24 height 10
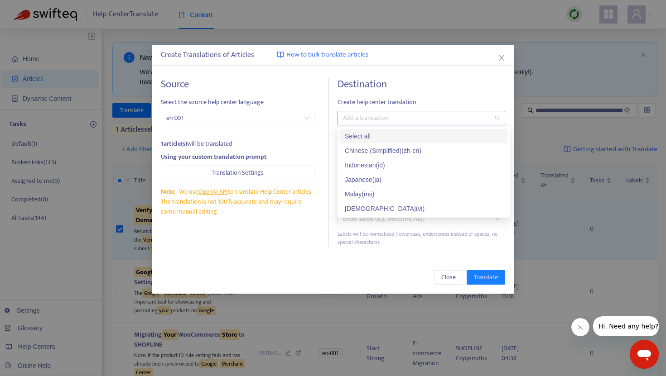
click at [361, 121] on div at bounding box center [417, 118] width 154 height 11
click at [365, 178] on div "Japanese ( ja )" at bounding box center [424, 180] width 158 height 10
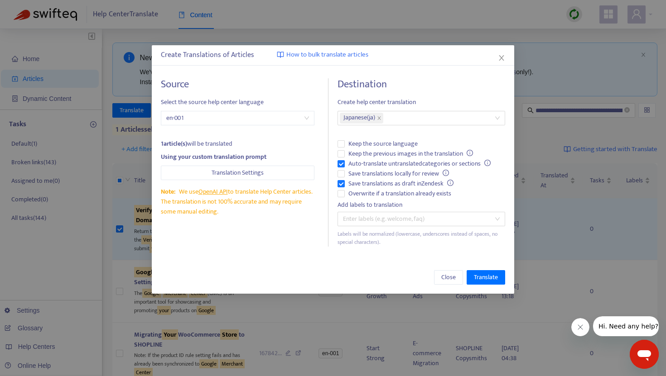
click at [425, 74] on div "Source Select the source help center language en-001 1 article(s) will be trans…" at bounding box center [333, 162] width 362 height 187
click at [346, 197] on span "Overwrite if a translation already exists" at bounding box center [400, 194] width 110 height 10
click at [487, 279] on span "Translate" at bounding box center [486, 278] width 24 height 10
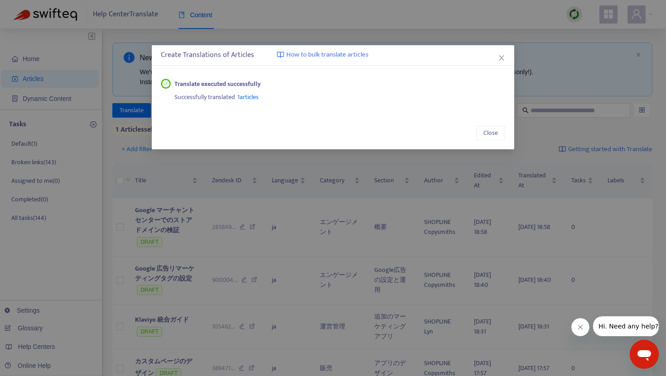
click at [244, 95] on span "1 articles" at bounding box center [247, 97] width 21 height 10
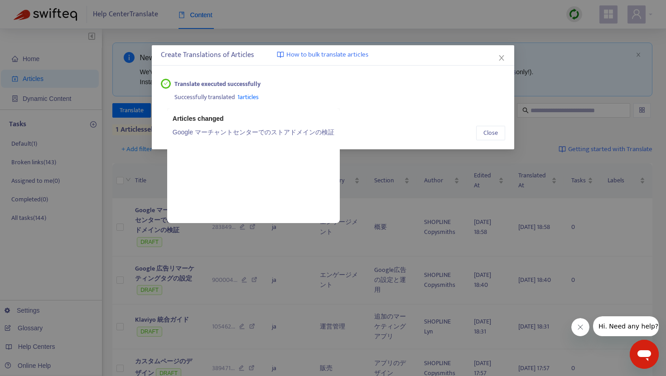
click at [245, 130] on link "Google マーチャントセンターでのストアドメインの検証" at bounding box center [254, 132] width 162 height 10
